Goal: Transaction & Acquisition: Purchase product/service

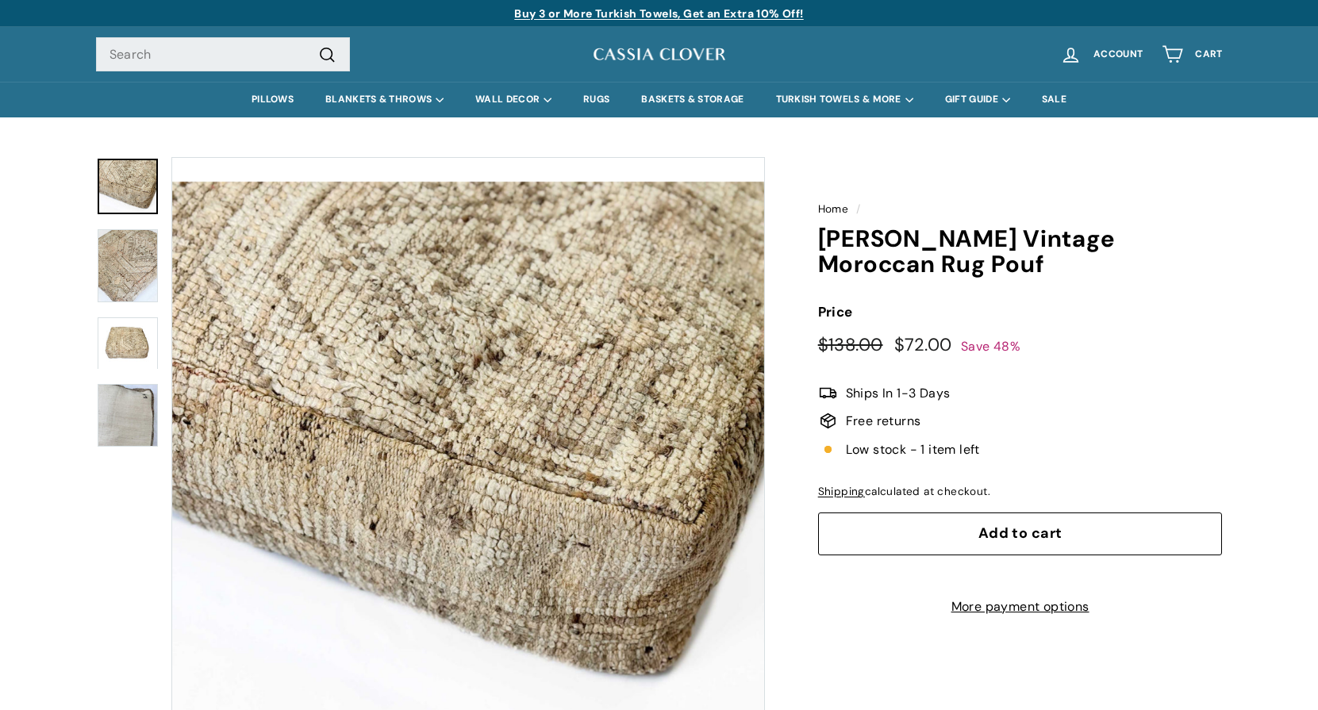
click at [165, 282] on div "icon-chevron" at bounding box center [430, 453] width 669 height 593
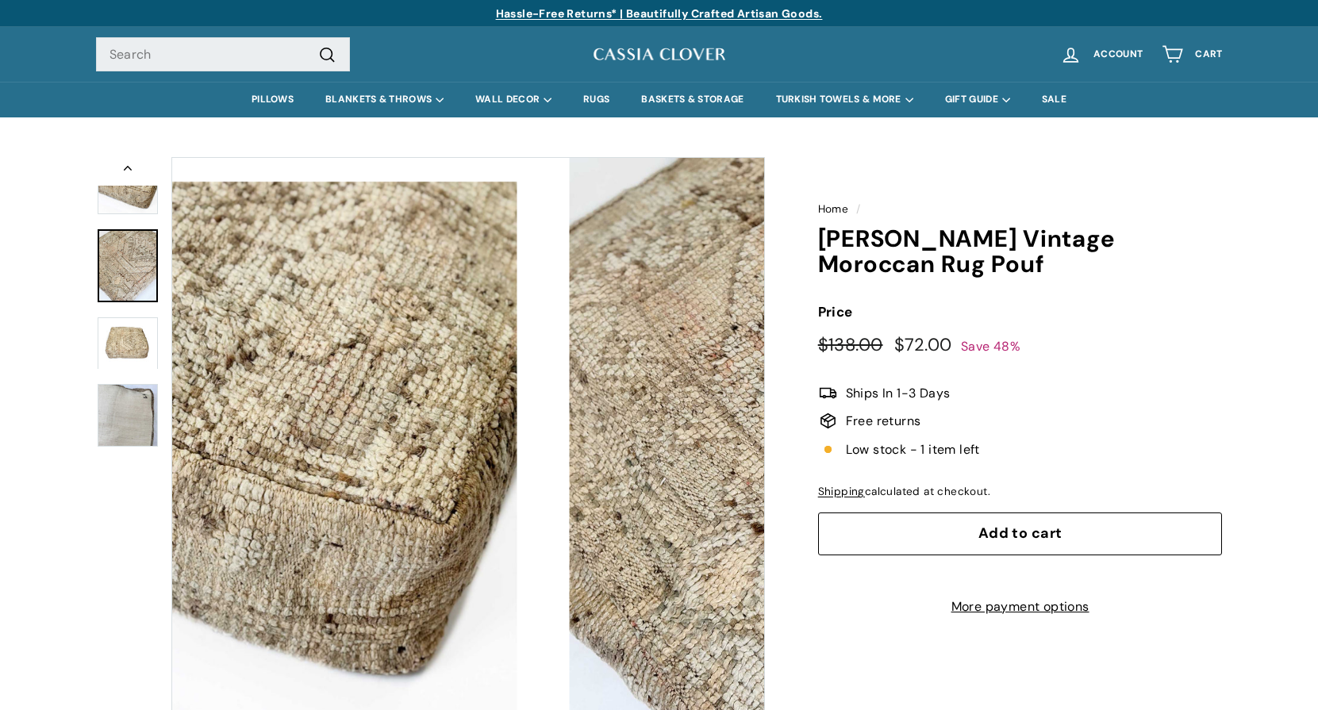
click at [142, 281] on img at bounding box center [128, 265] width 60 height 73
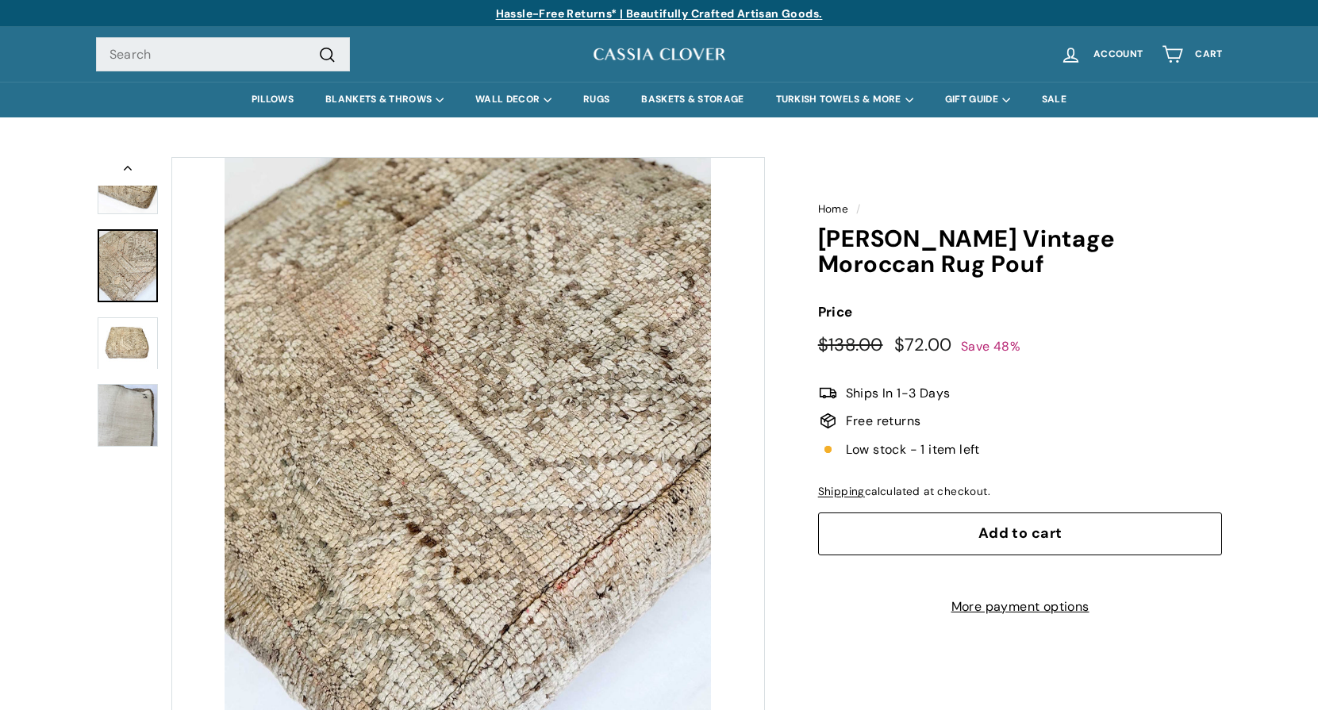
click at [132, 338] on img at bounding box center [128, 343] width 60 height 52
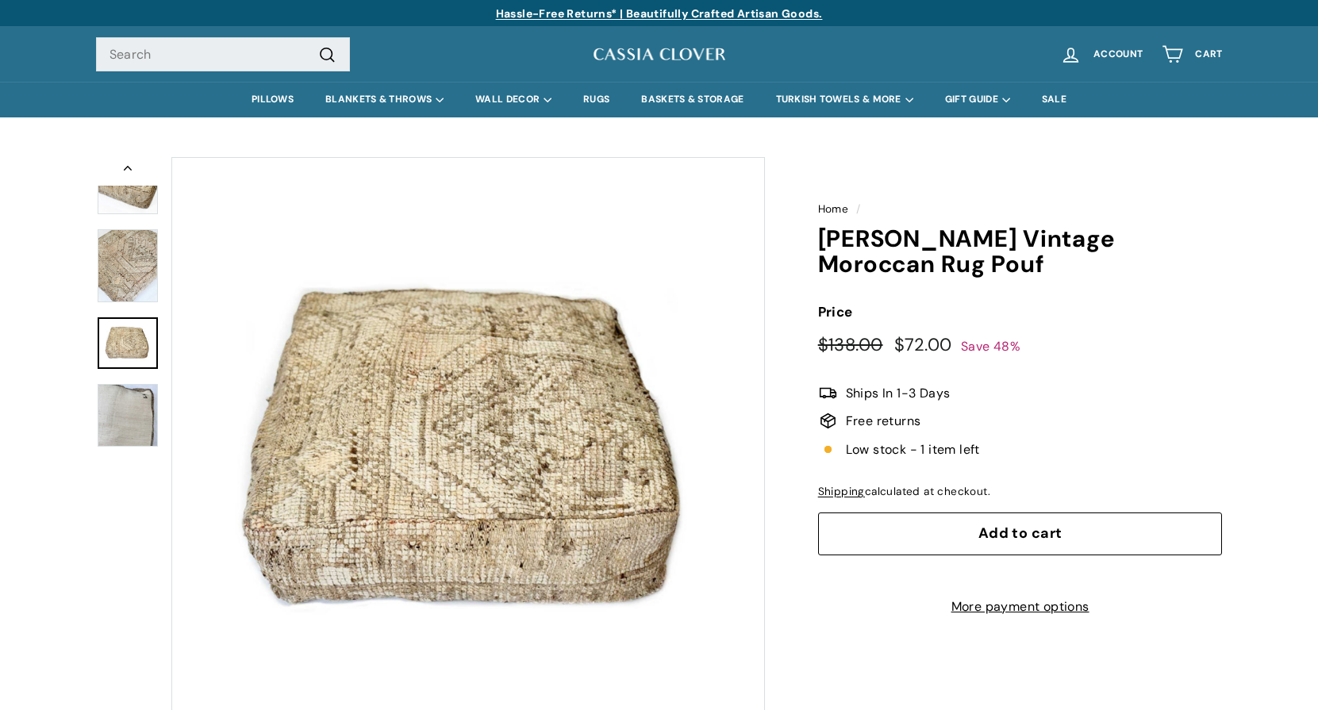
click at [140, 382] on div at bounding box center [127, 415] width 63 height 66
click at [133, 403] on img at bounding box center [128, 415] width 60 height 63
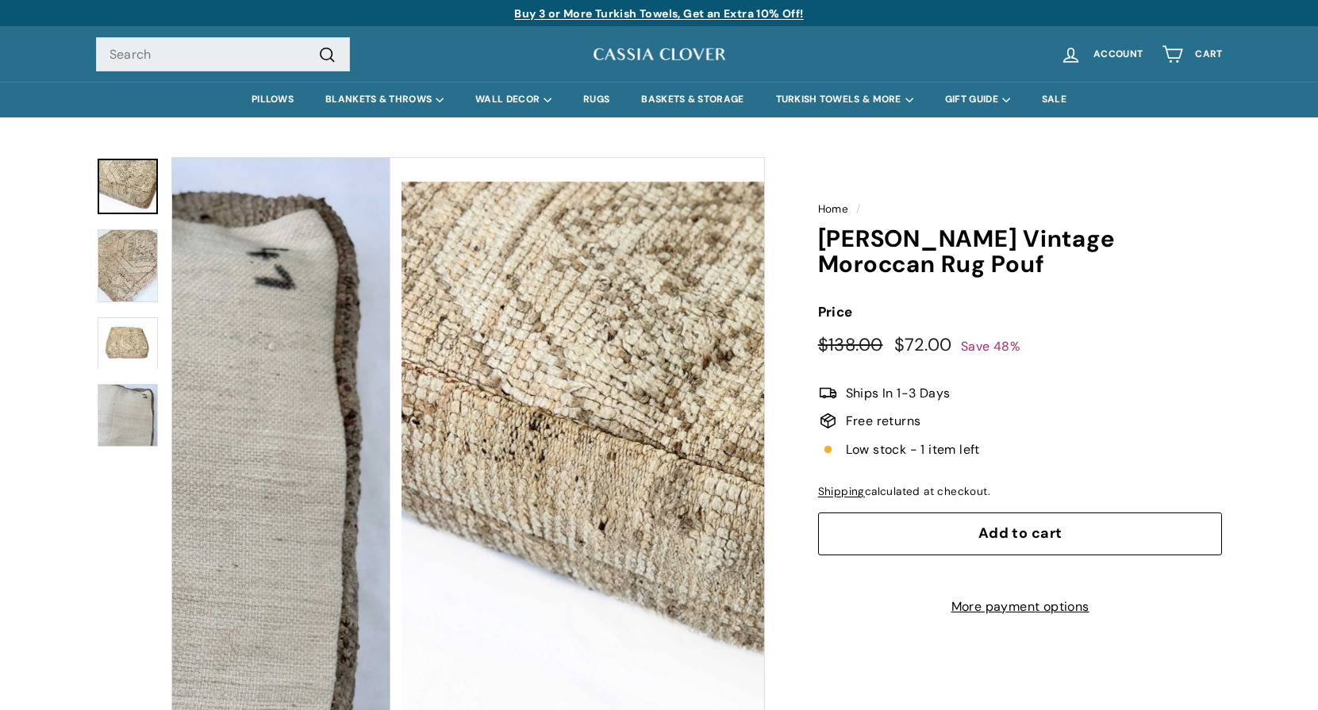
click at [135, 203] on img at bounding box center [128, 187] width 60 height 56
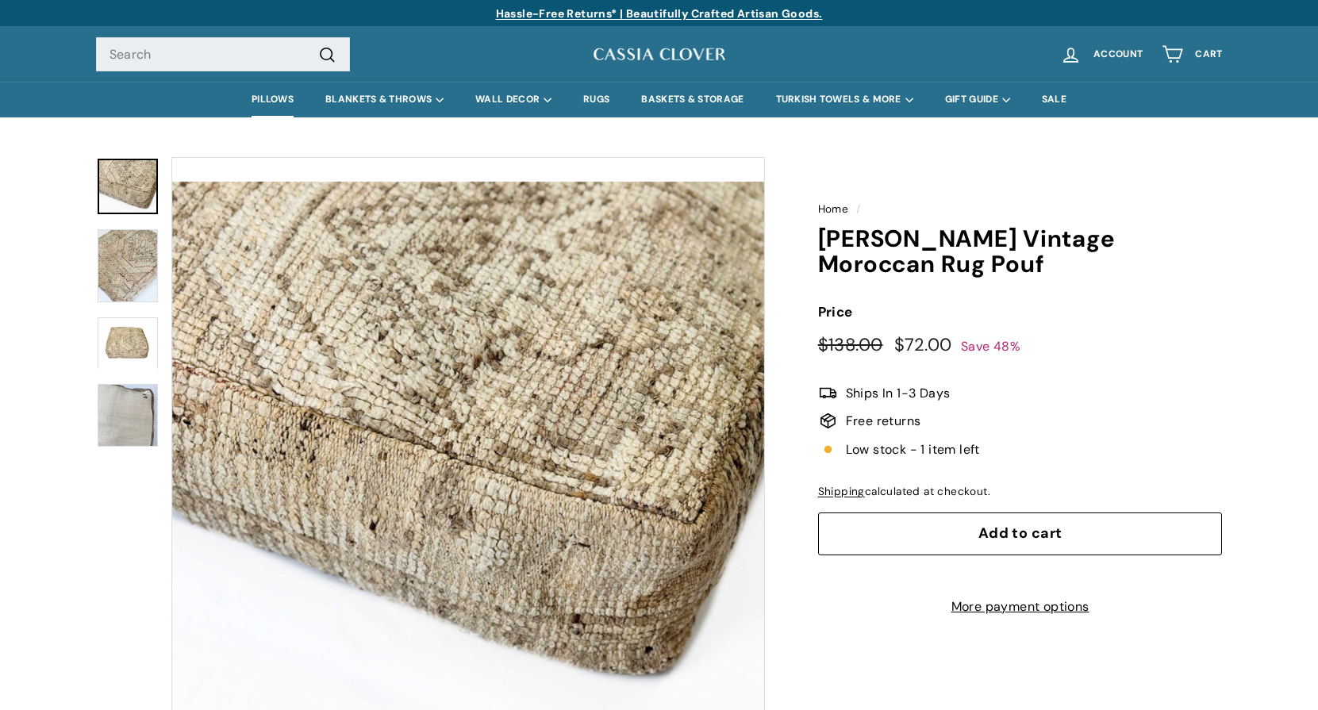
click at [272, 99] on link "PILLOWS" at bounding box center [273, 100] width 74 height 36
click at [118, 37] on input "Search" at bounding box center [223, 54] width 254 height 35
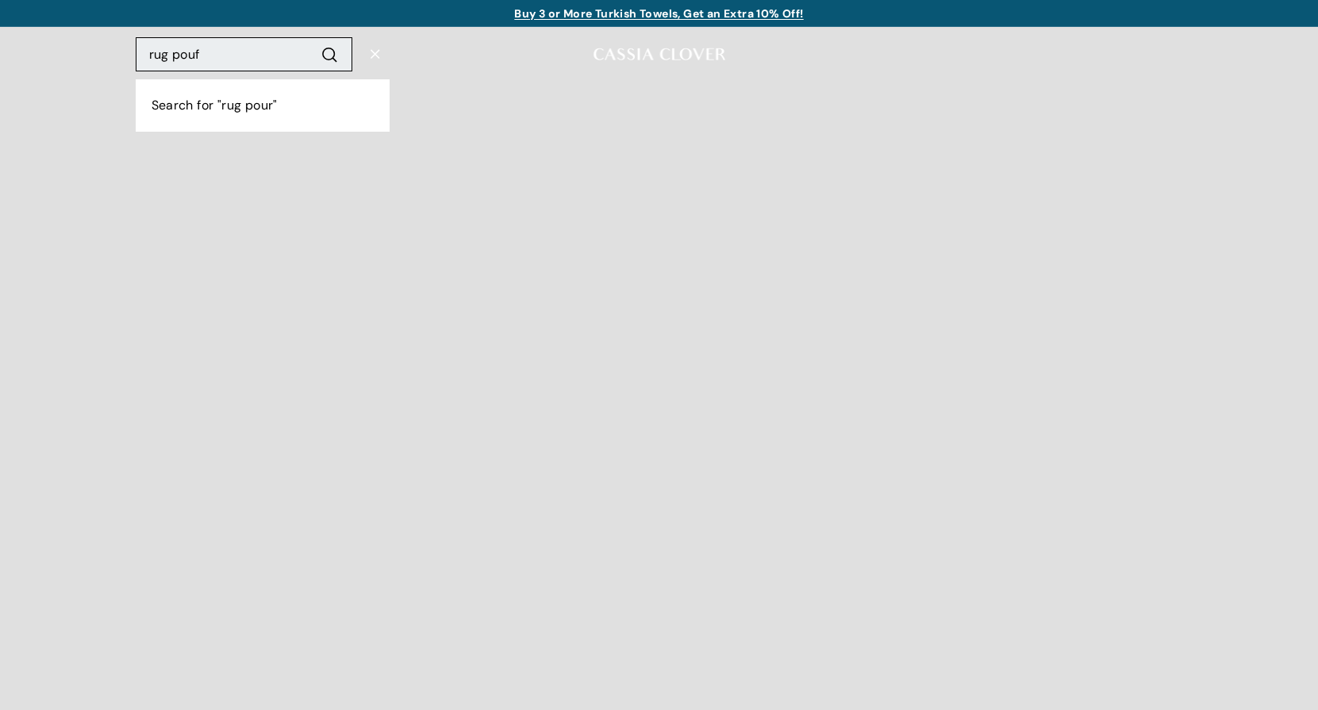
type input "rug pouf"
click at [315, 43] on button ".cls-1{fill:none;stroke:#000;stroke-miterlimit:10;stroke-width:2px} Search" at bounding box center [329, 54] width 29 height 22
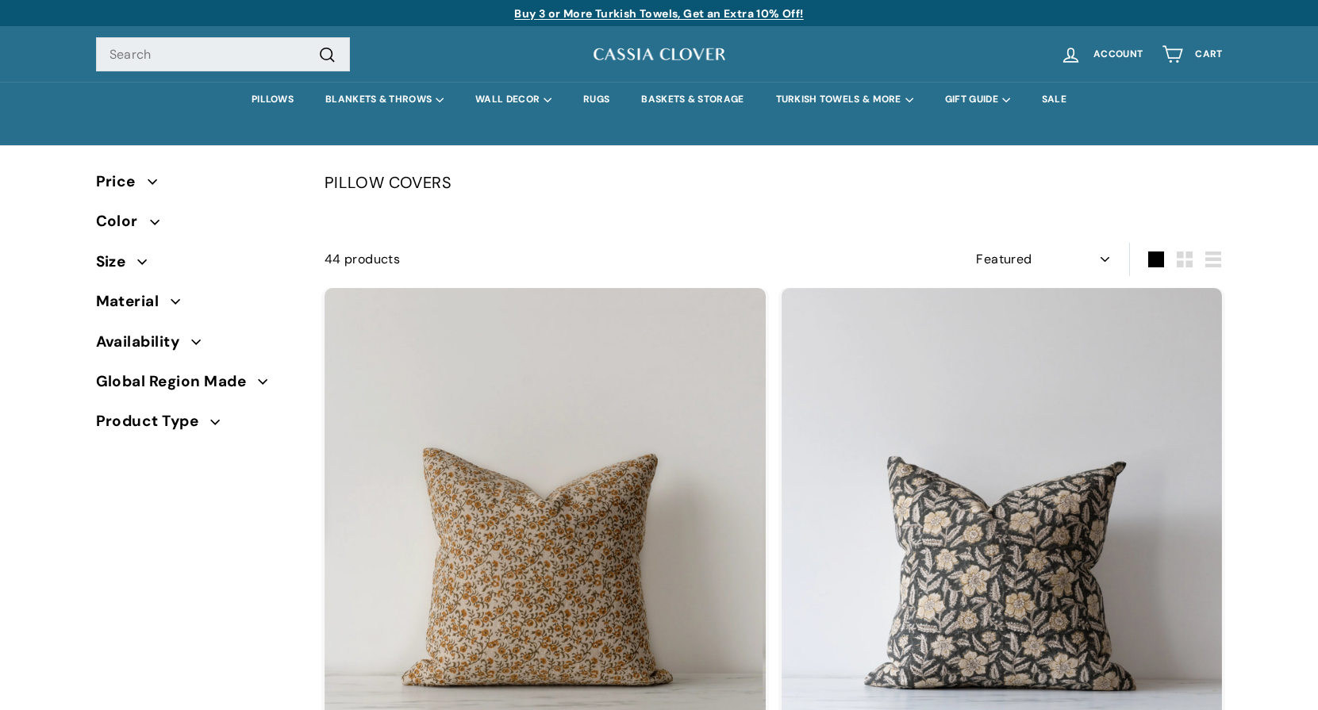
select select "manual"
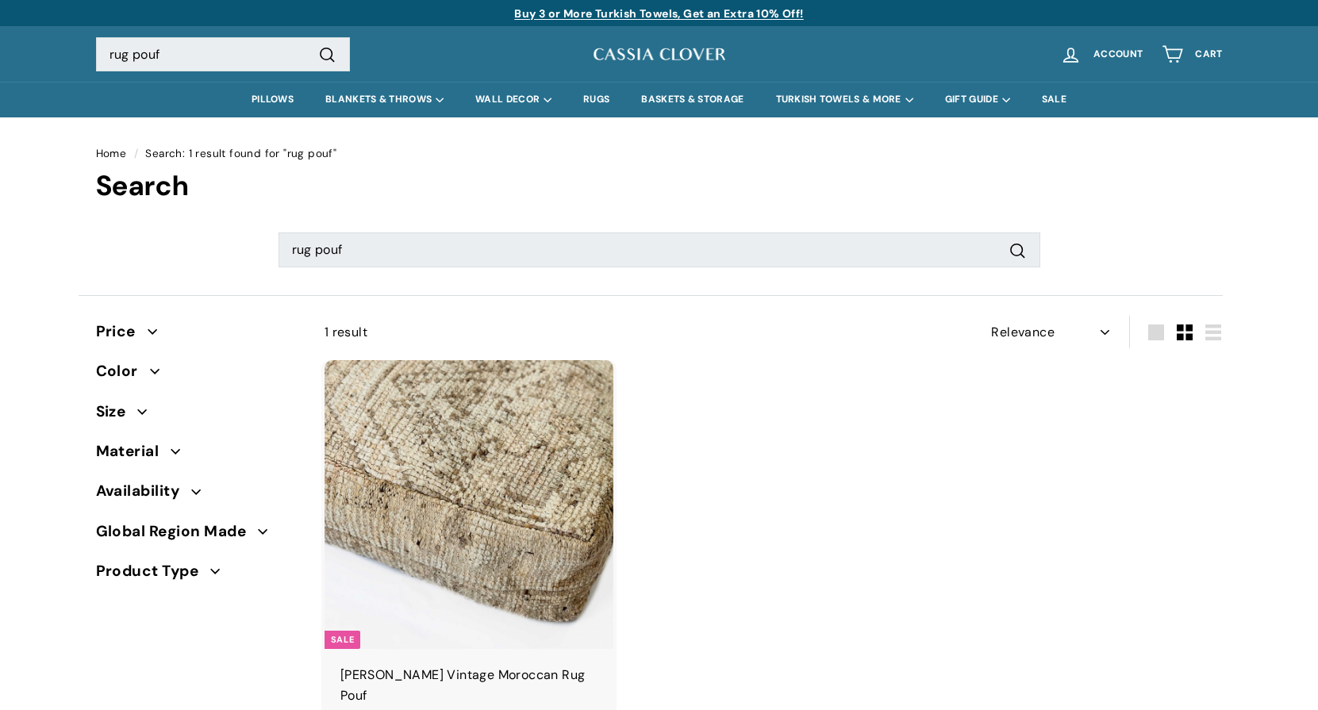
select select "relevance"
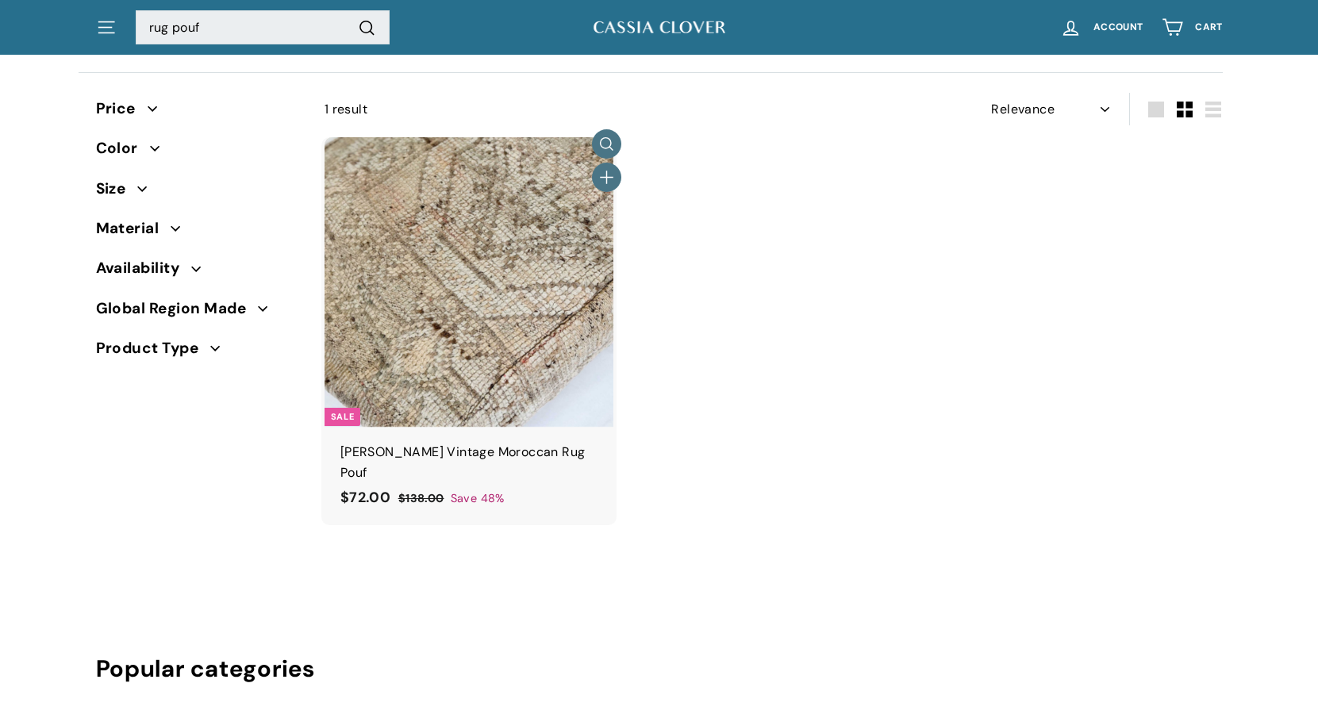
scroll to position [224, 0]
click at [445, 355] on img at bounding box center [469, 280] width 289 height 289
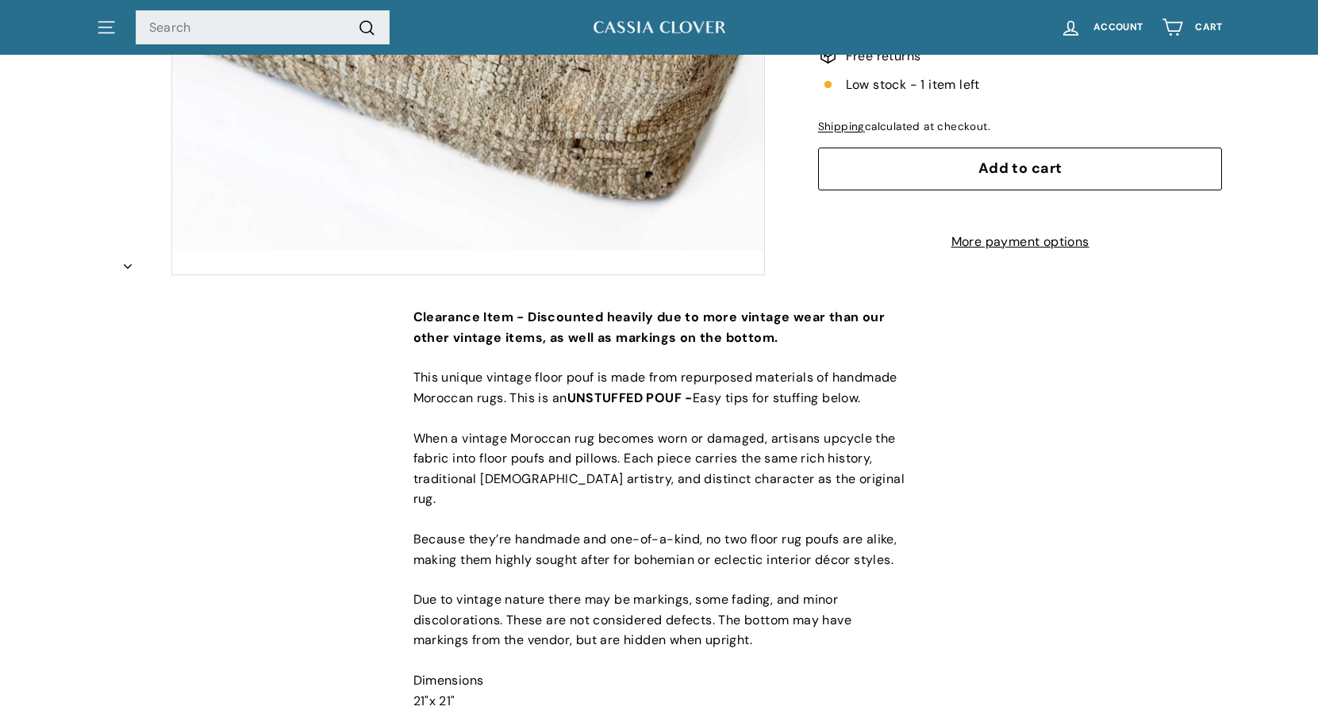
scroll to position [478, 0]
